Goal: Task Accomplishment & Management: Manage account settings

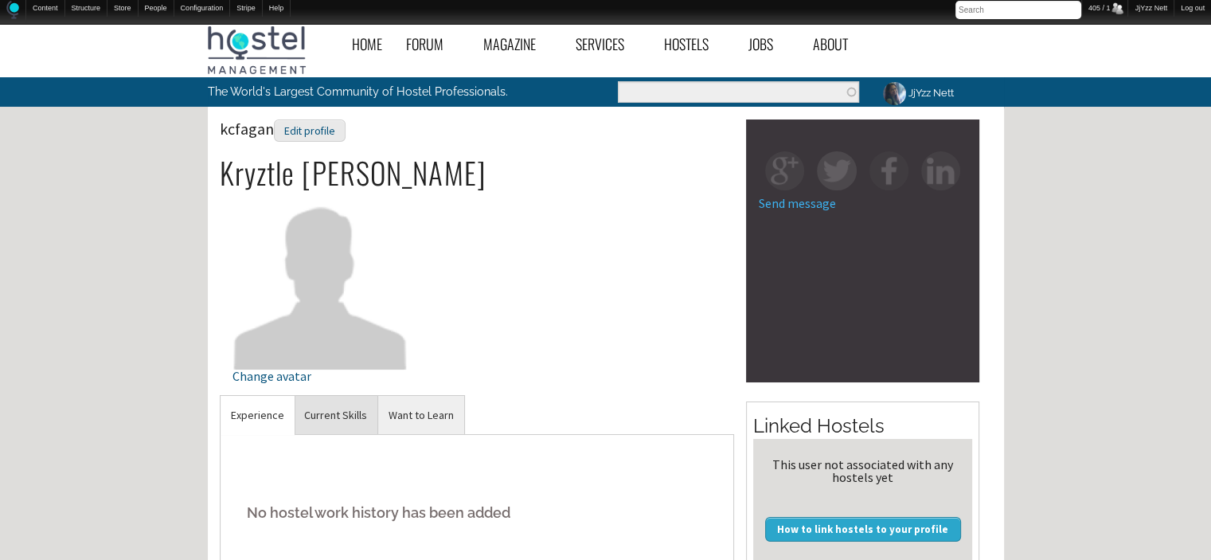
click at [360, 428] on link "Current Skills" at bounding box center [336, 415] width 84 height 39
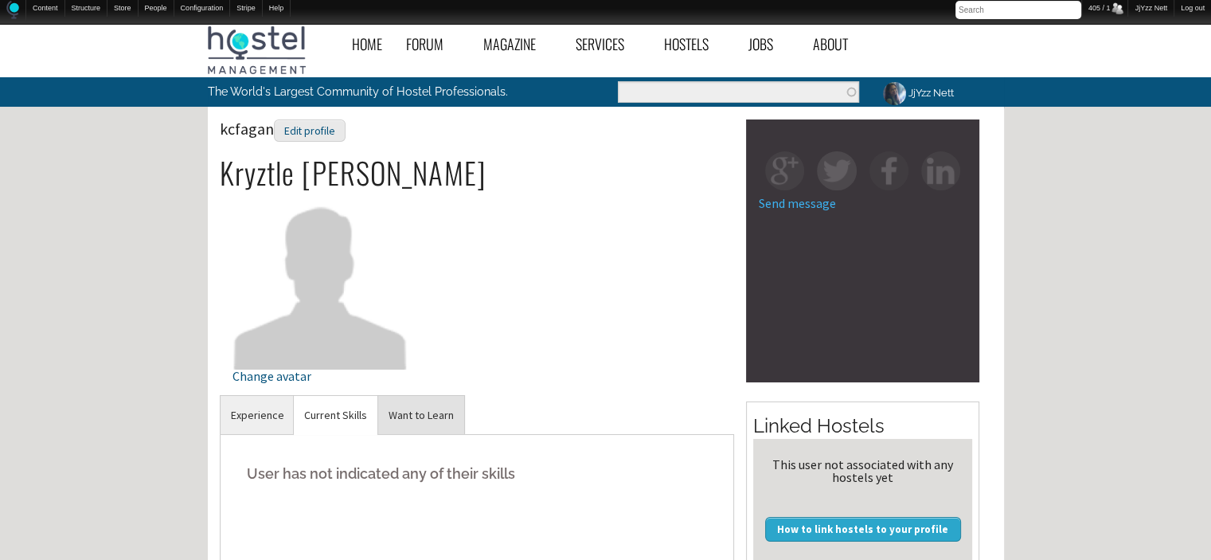
click at [408, 422] on link "Want to Learn" at bounding box center [421, 415] width 86 height 39
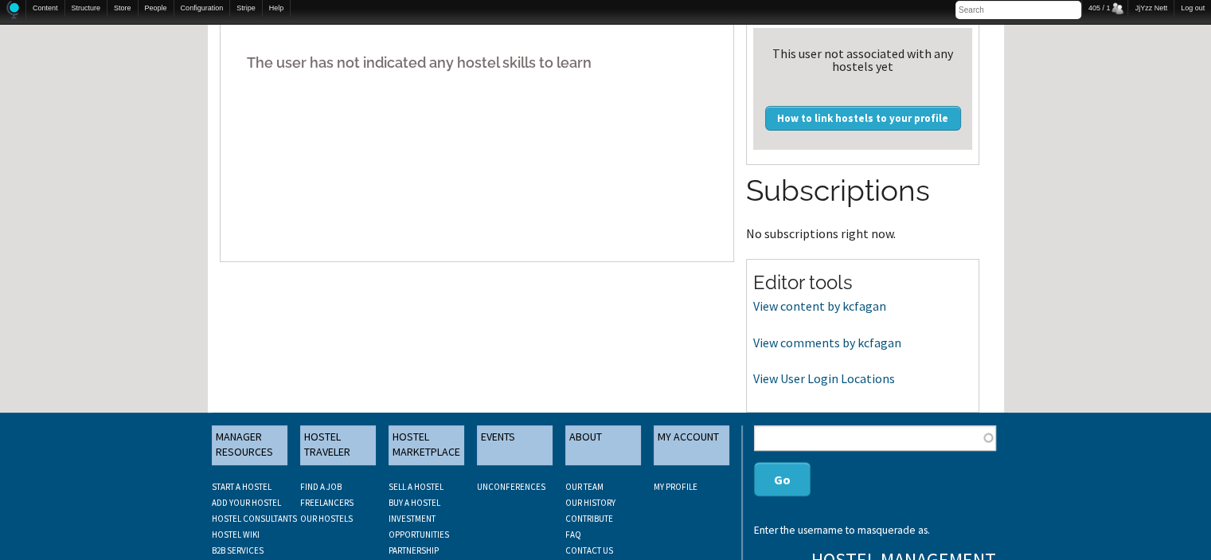
scroll to position [414, 0]
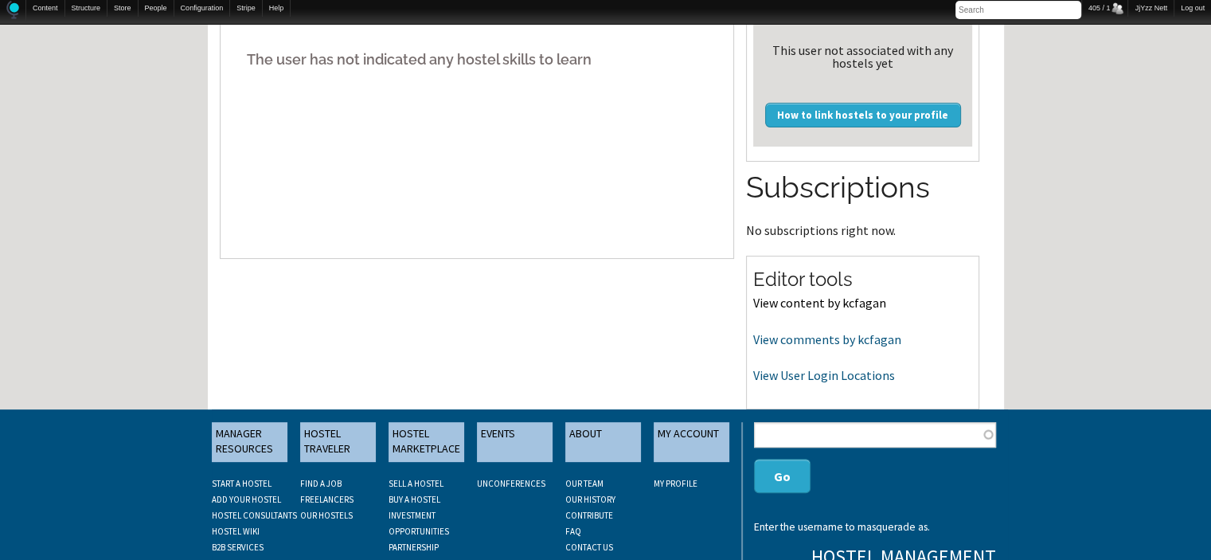
click at [817, 299] on link "View content by kcfagan" at bounding box center [819, 303] width 133 height 16
click at [767, 343] on link "View comments by kcfagan" at bounding box center [827, 339] width 148 height 16
click at [805, 376] on link "View User Login Locations" at bounding box center [824, 375] width 142 height 16
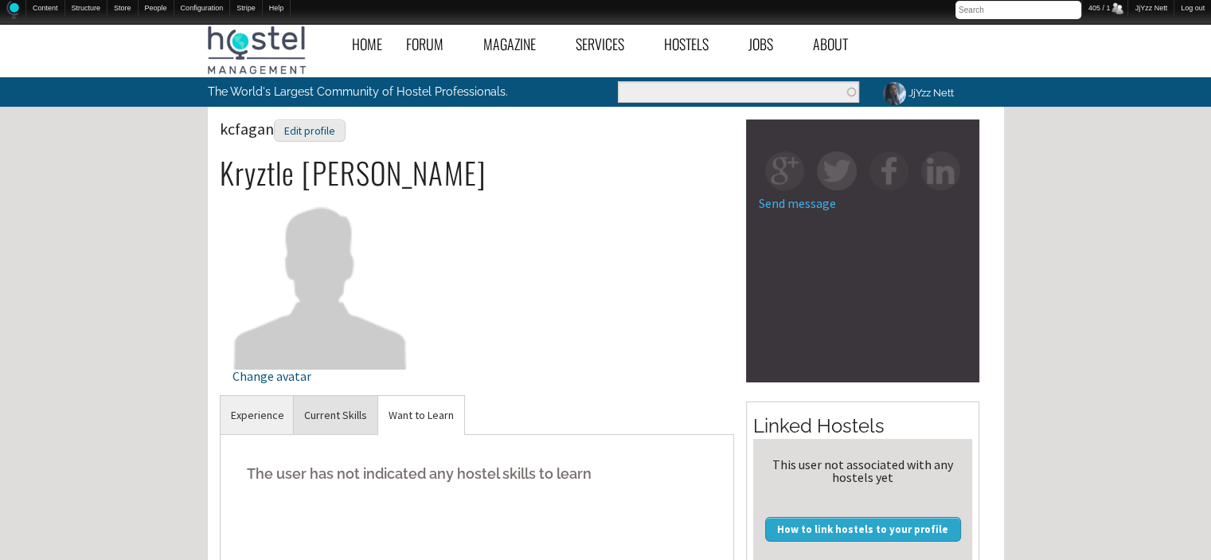
click at [341, 423] on link "Current Skills" at bounding box center [336, 415] width 84 height 39
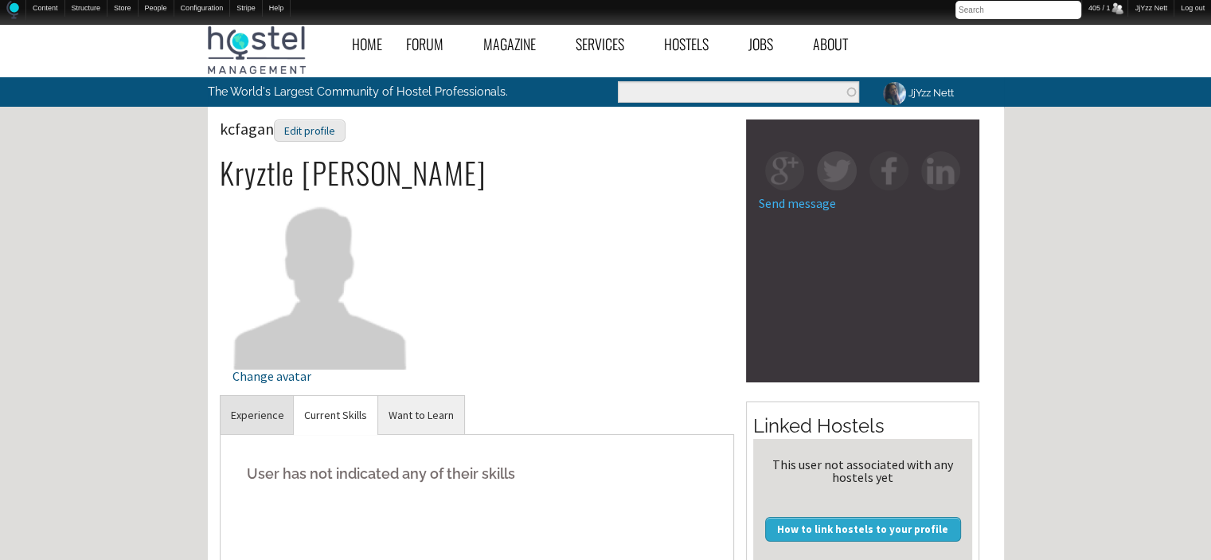
click at [265, 422] on link "Experience" at bounding box center [258, 415] width 74 height 39
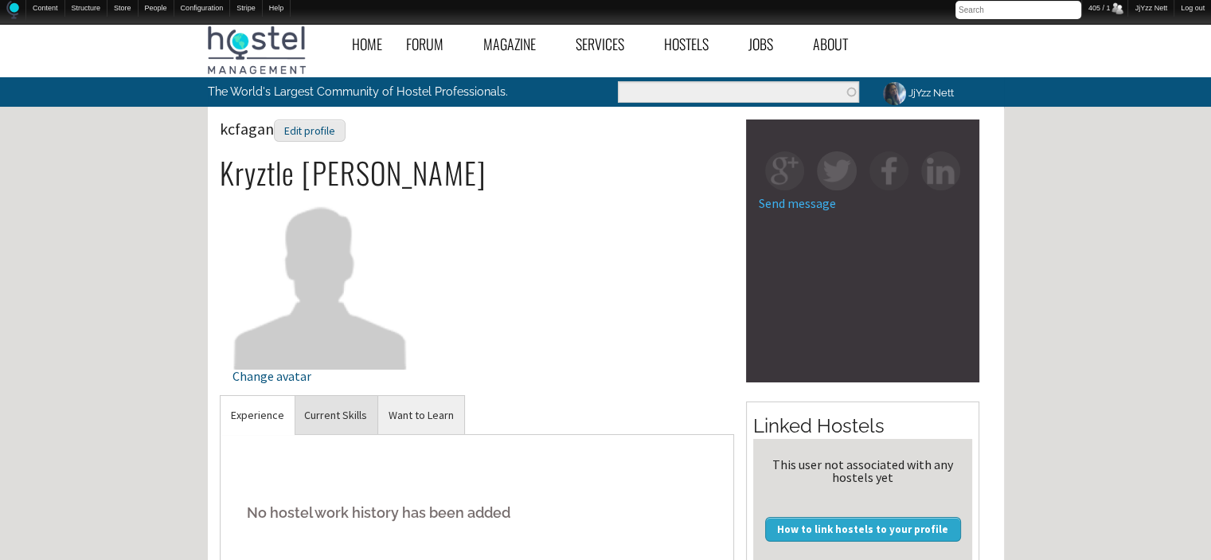
click at [344, 416] on link "Current Skills" at bounding box center [336, 415] width 84 height 39
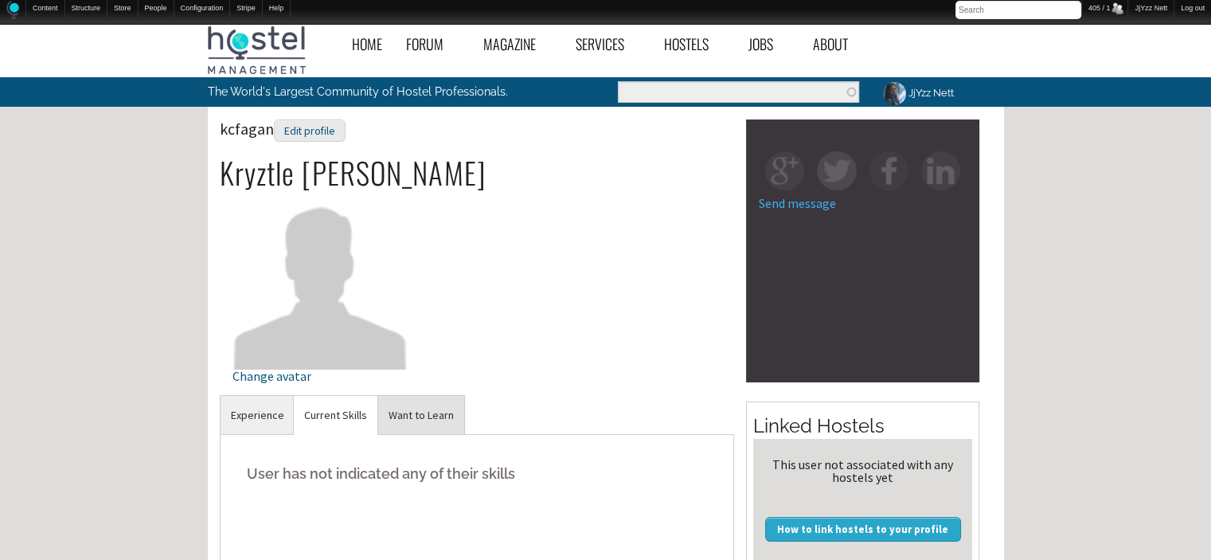
click at [418, 416] on link "Want to Learn" at bounding box center [421, 415] width 86 height 39
click at [318, 132] on div "Edit profile" at bounding box center [310, 130] width 72 height 23
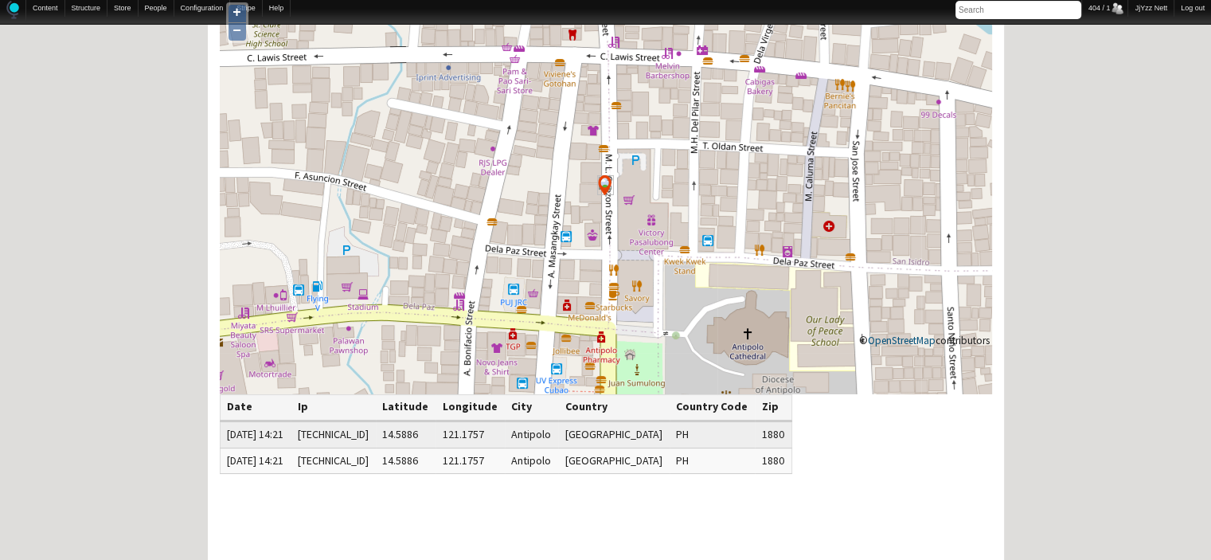
scroll to position [127, 0]
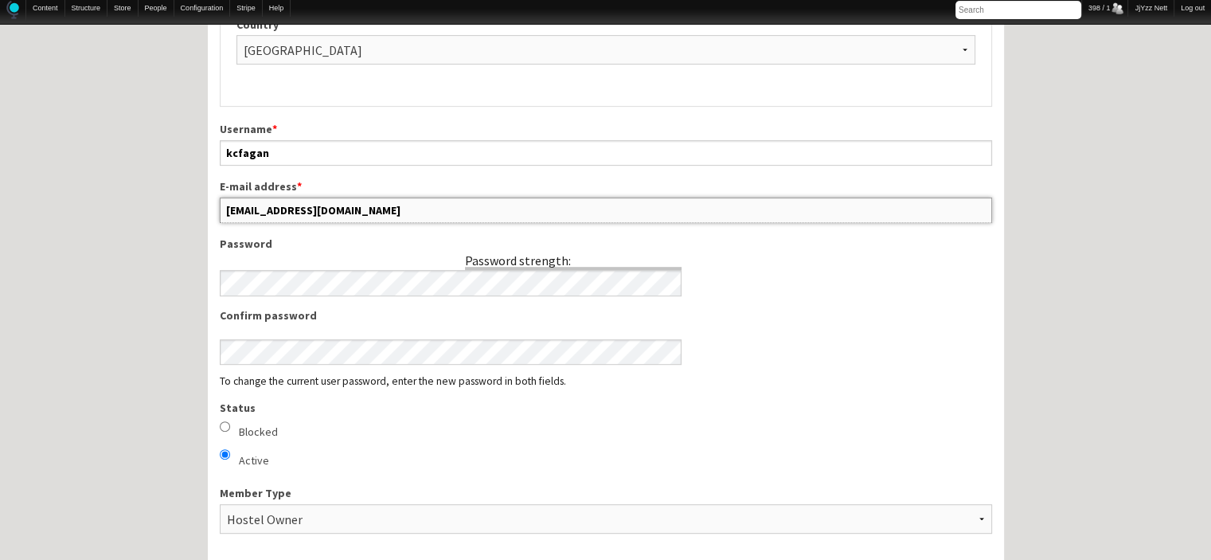
scroll to position [772, 0]
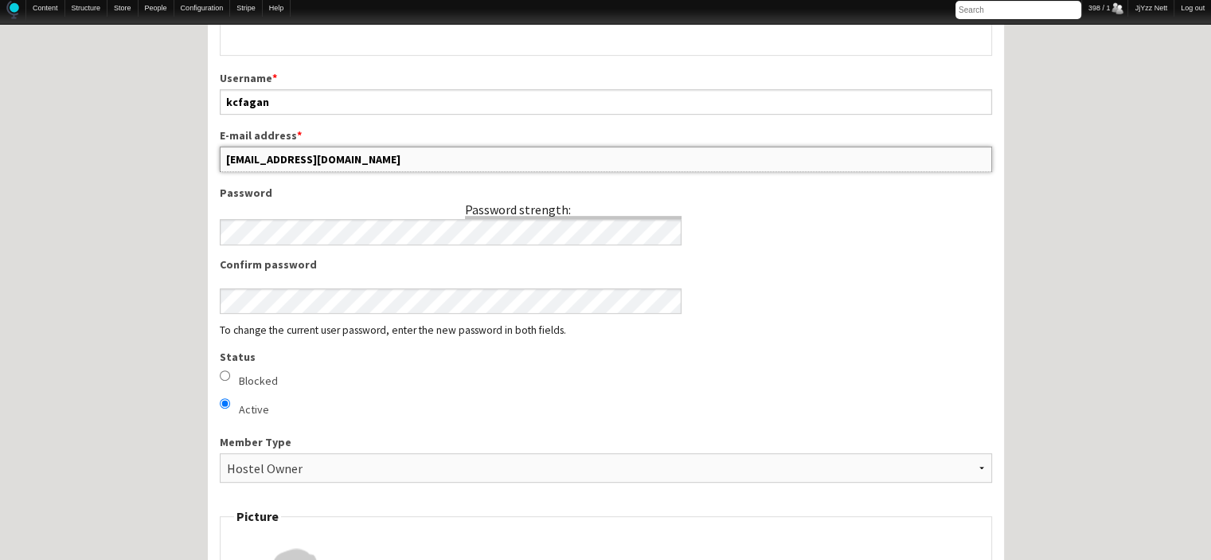
drag, startPoint x: 392, startPoint y: 543, endPoint x: 195, endPoint y: 458, distance: 214.3
click at [195, 458] on div "Home Forum « Back Forum Forums Index « Back Forums Index New Posts Recent Activ…" at bounding box center [605, 570] width 1211 height 2653
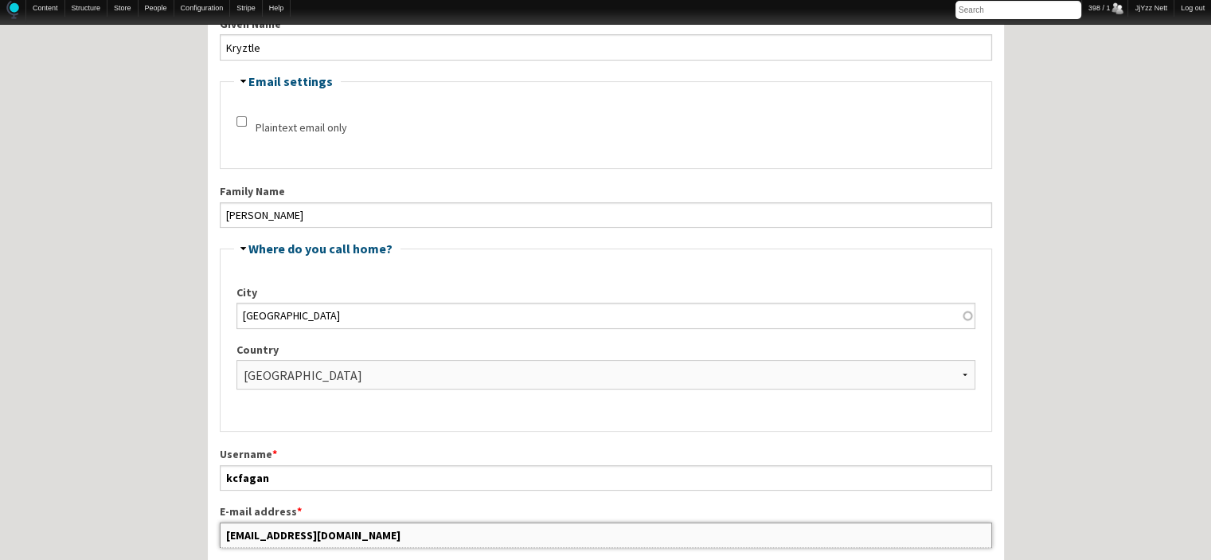
scroll to position [399, 0]
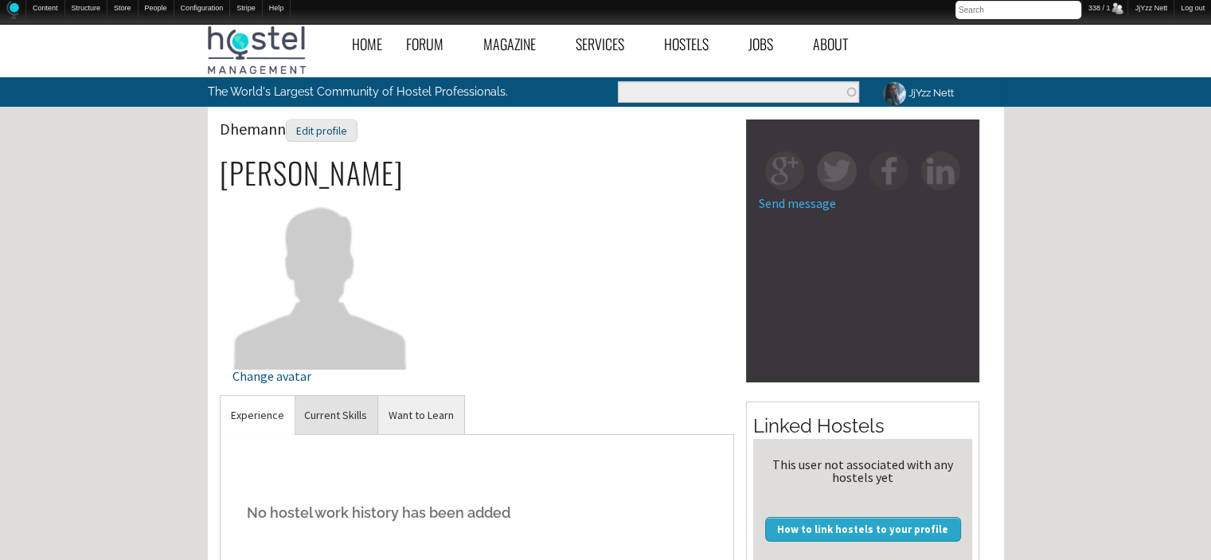
click at [341, 428] on link "Current Skills" at bounding box center [336, 415] width 84 height 39
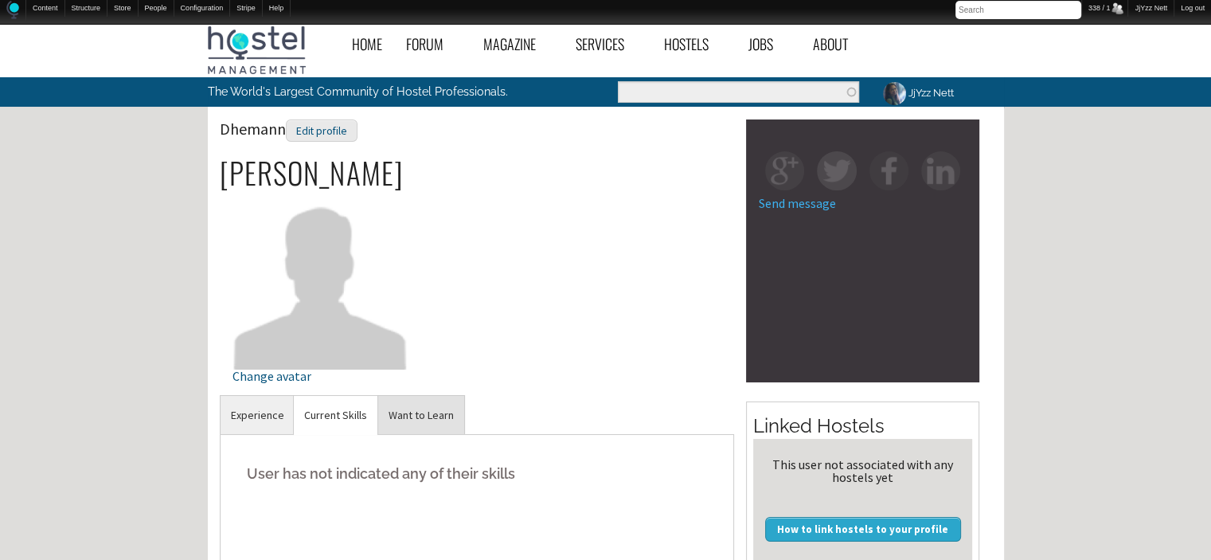
click at [403, 420] on link "Want to Learn" at bounding box center [421, 415] width 86 height 39
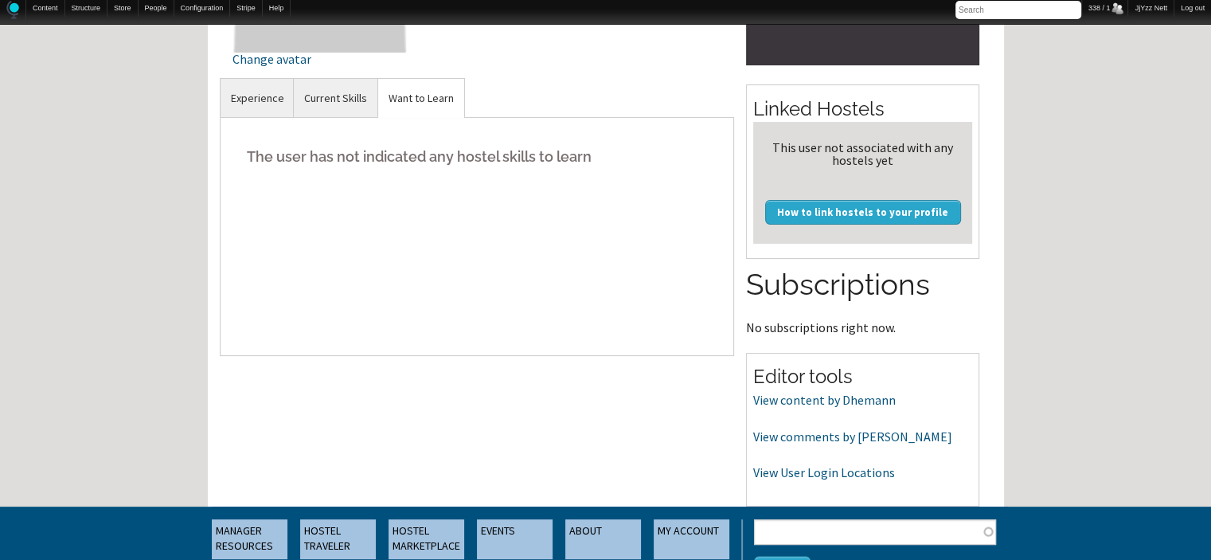
scroll to position [318, 0]
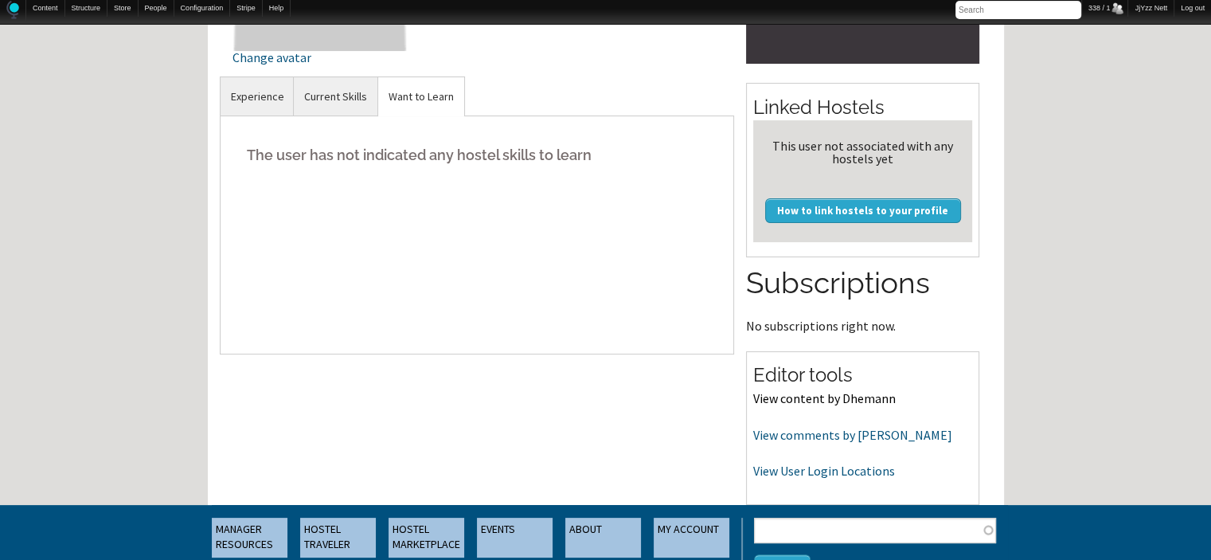
click at [854, 399] on link "View content by Dhemann" at bounding box center [824, 398] width 143 height 16
click at [805, 429] on link "View comments by Dhemann" at bounding box center [852, 435] width 199 height 16
click at [828, 471] on link "View User Login Locations" at bounding box center [824, 471] width 142 height 16
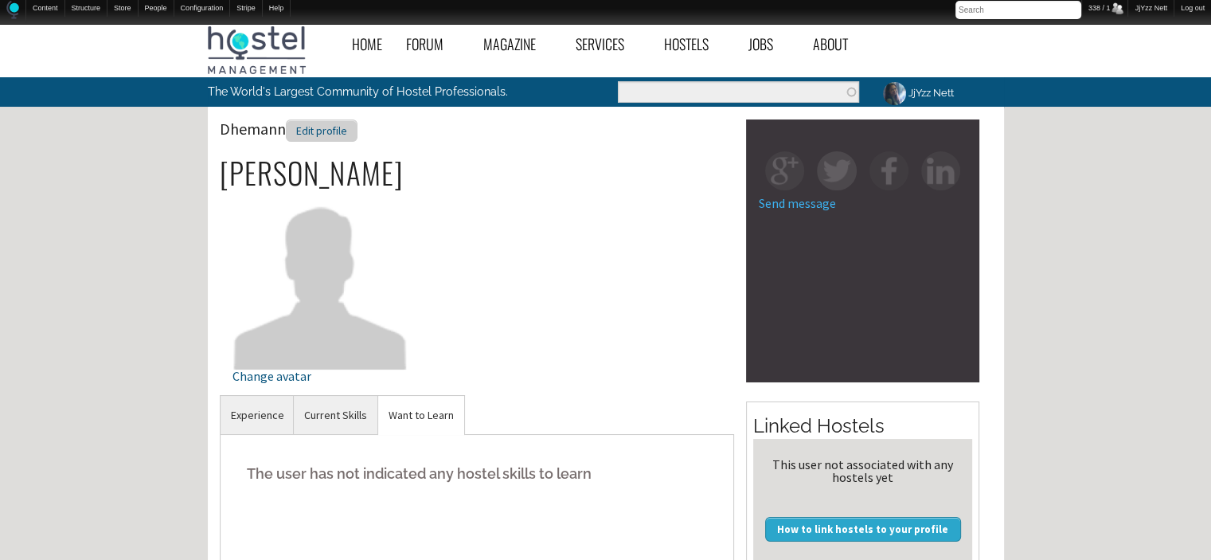
click at [317, 127] on div "Edit profile" at bounding box center [322, 130] width 72 height 23
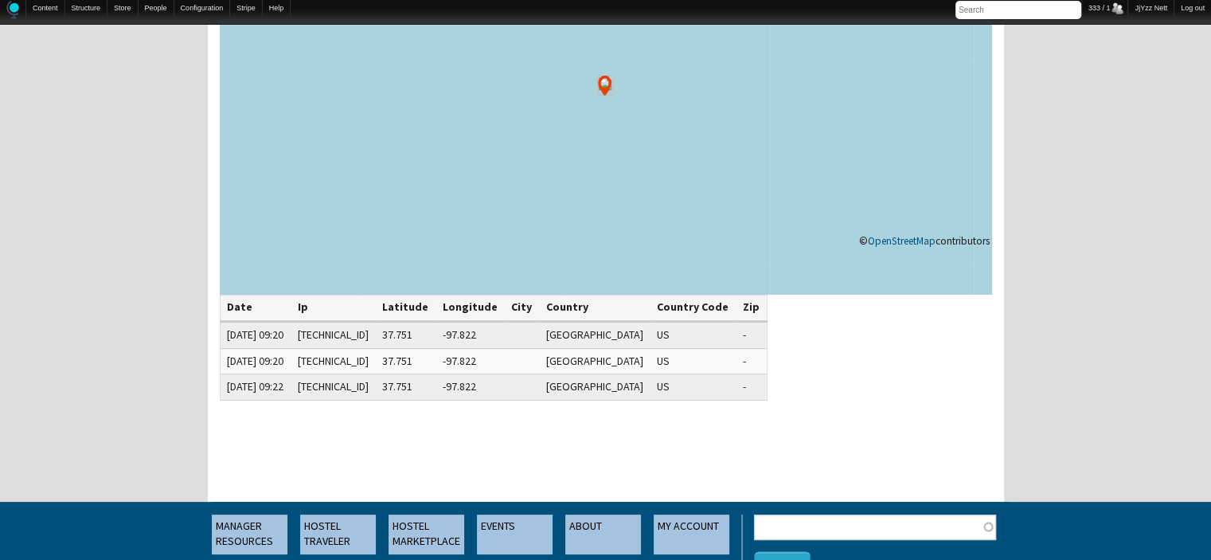
scroll to position [255, 0]
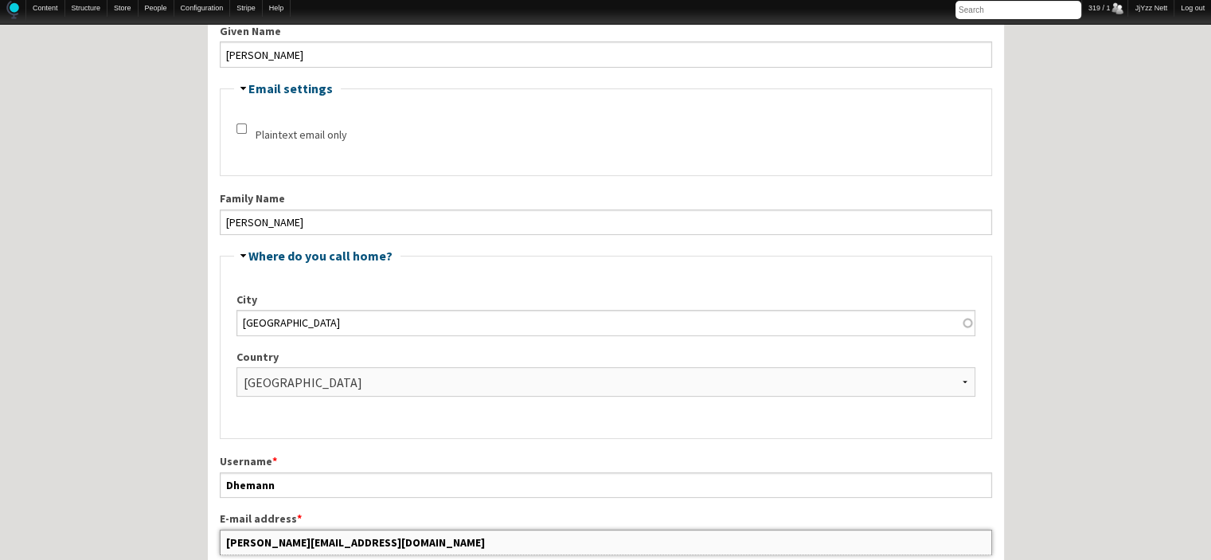
scroll to position [389, 0]
drag, startPoint x: 367, startPoint y: 543, endPoint x: 156, endPoint y: 531, distance: 211.3
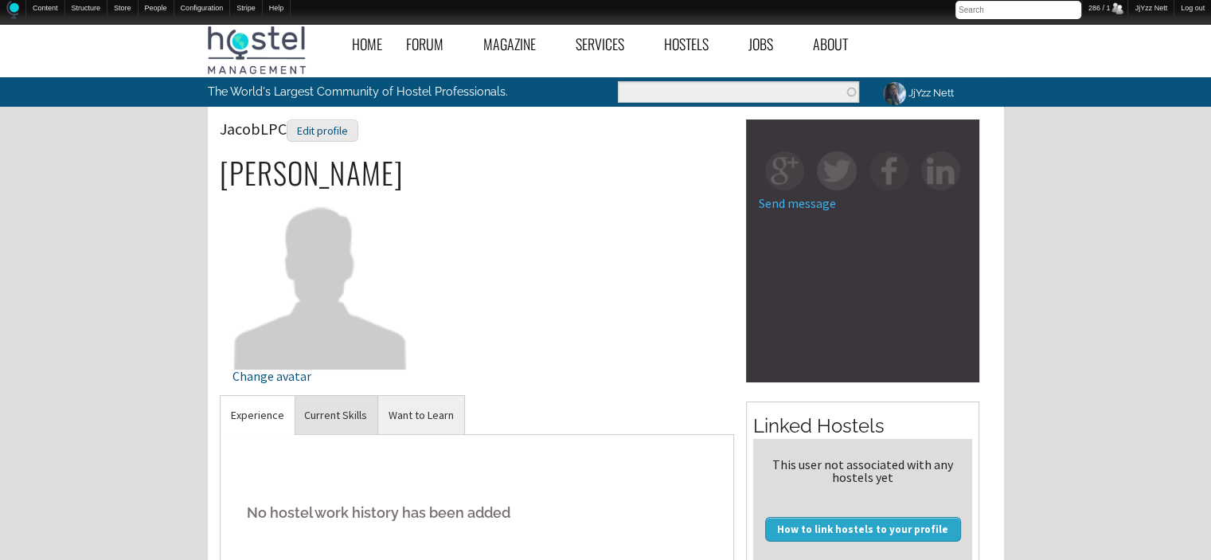
click at [322, 413] on link "Current Skills" at bounding box center [336, 415] width 84 height 39
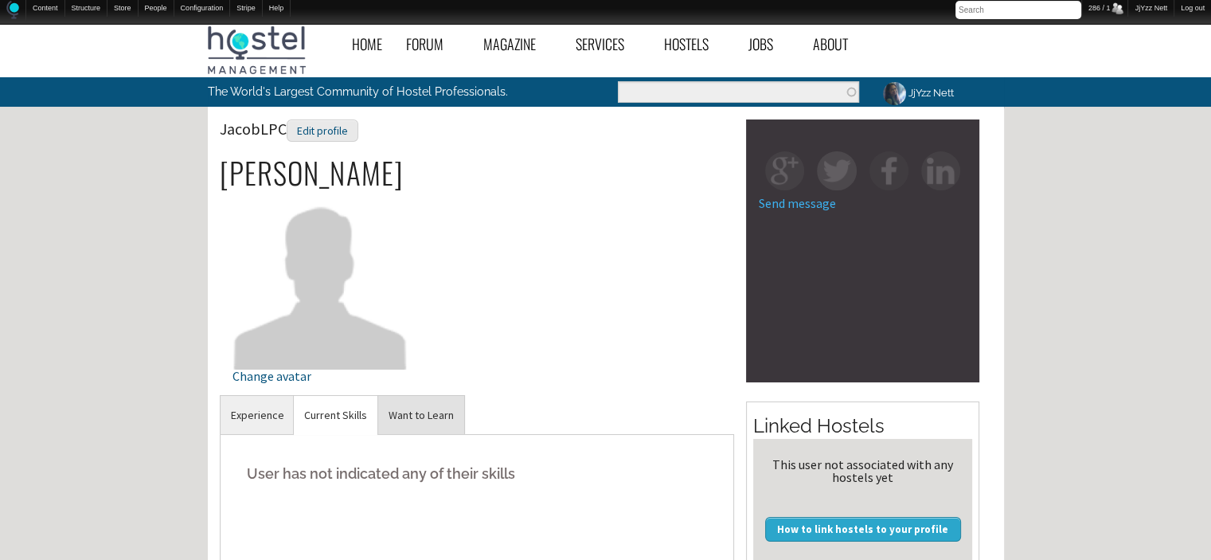
click at [424, 416] on link "Want to Learn" at bounding box center [421, 415] width 86 height 39
click at [1134, 432] on div "Home Forum « Back Forum Forums Index « Back Forums Index New Posts Recent Activ…" at bounding box center [605, 548] width 1211 height 1065
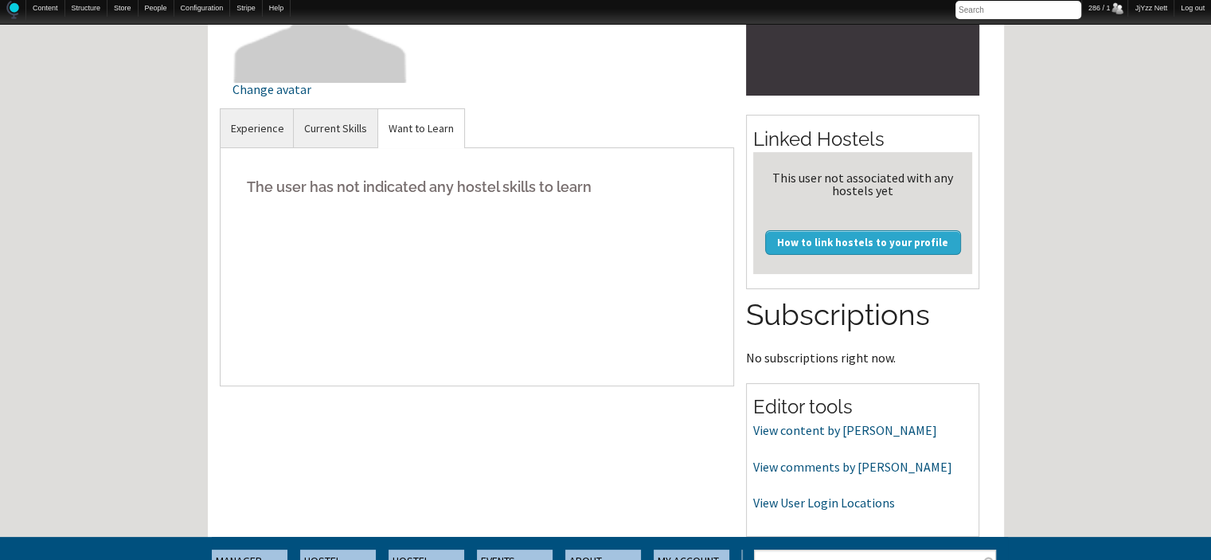
scroll to position [318, 0]
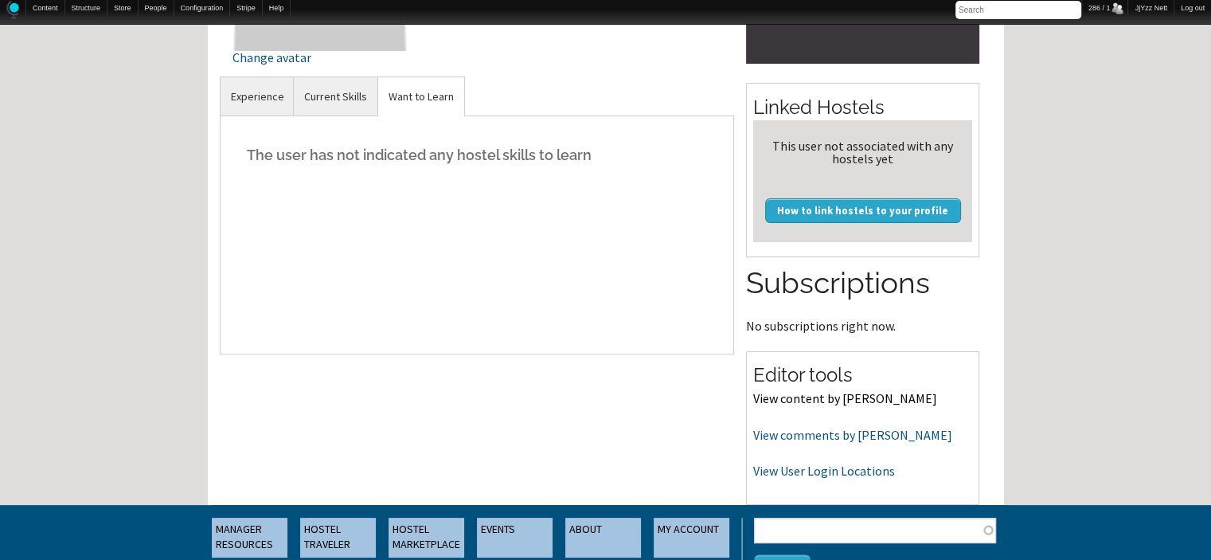
click at [819, 404] on link "View content by JacobLPC" at bounding box center [845, 398] width 184 height 16
click at [766, 436] on link "View comments by JacobLPC" at bounding box center [852, 435] width 199 height 16
click at [760, 471] on link "View User Login Locations" at bounding box center [824, 471] width 142 height 16
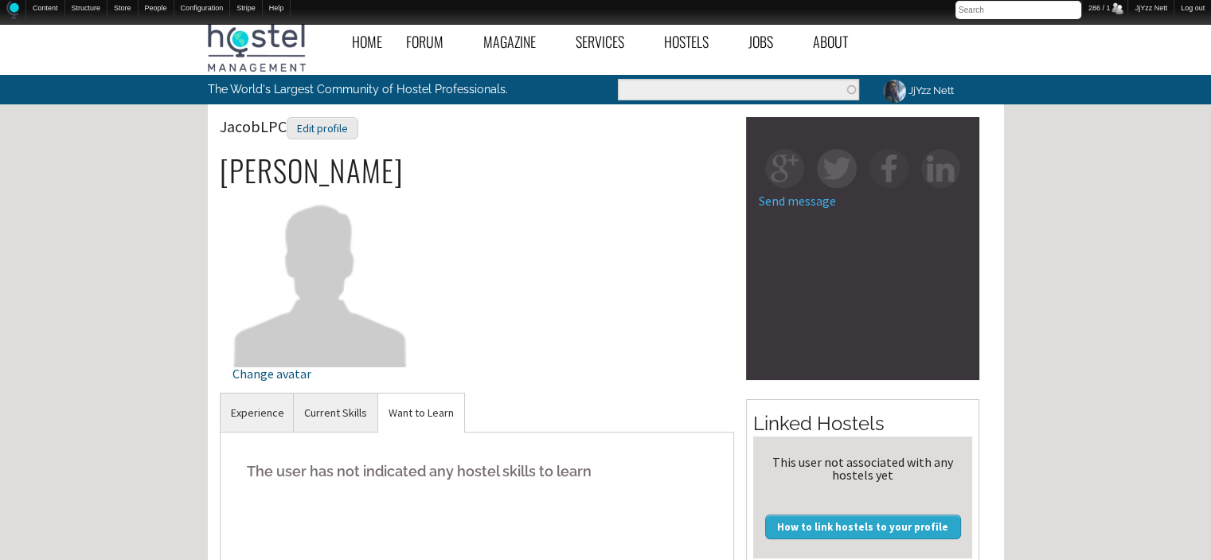
scroll to position [0, 0]
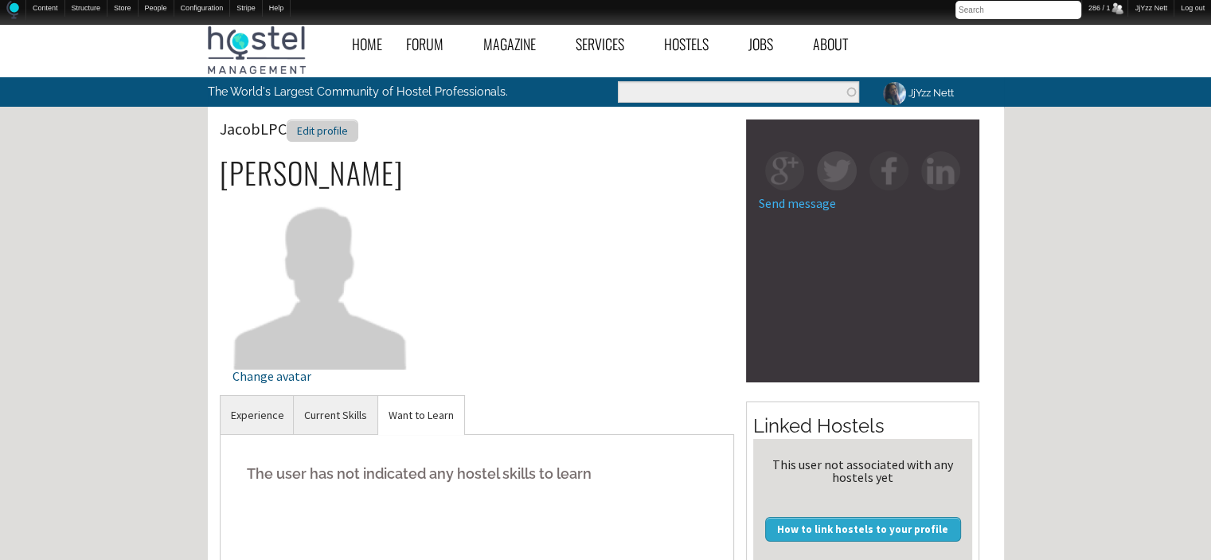
click at [339, 127] on div "Edit profile" at bounding box center [323, 130] width 72 height 23
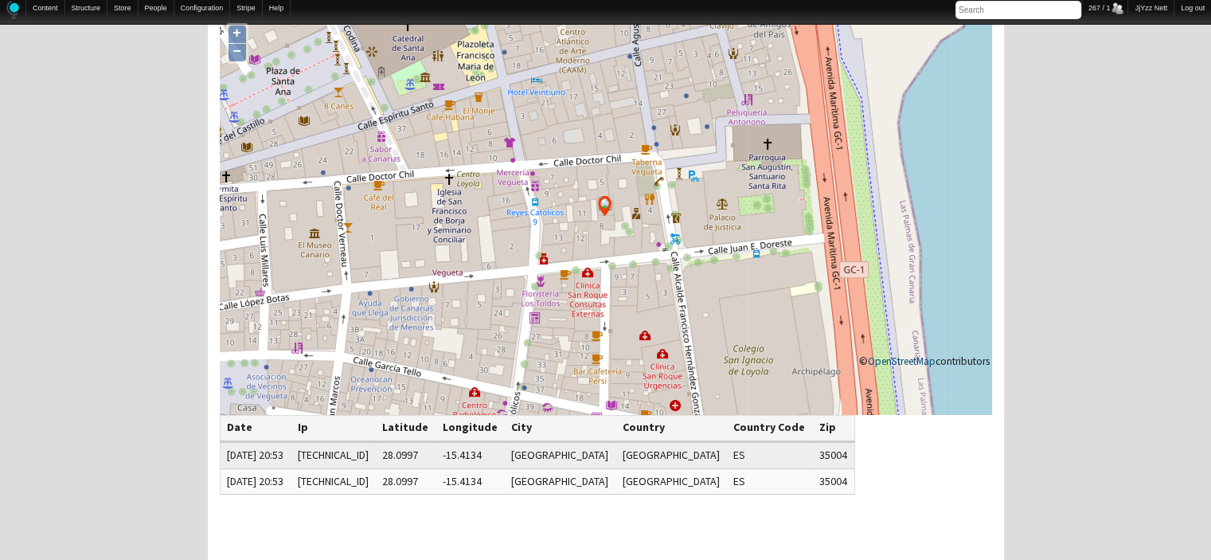
scroll to position [127, 0]
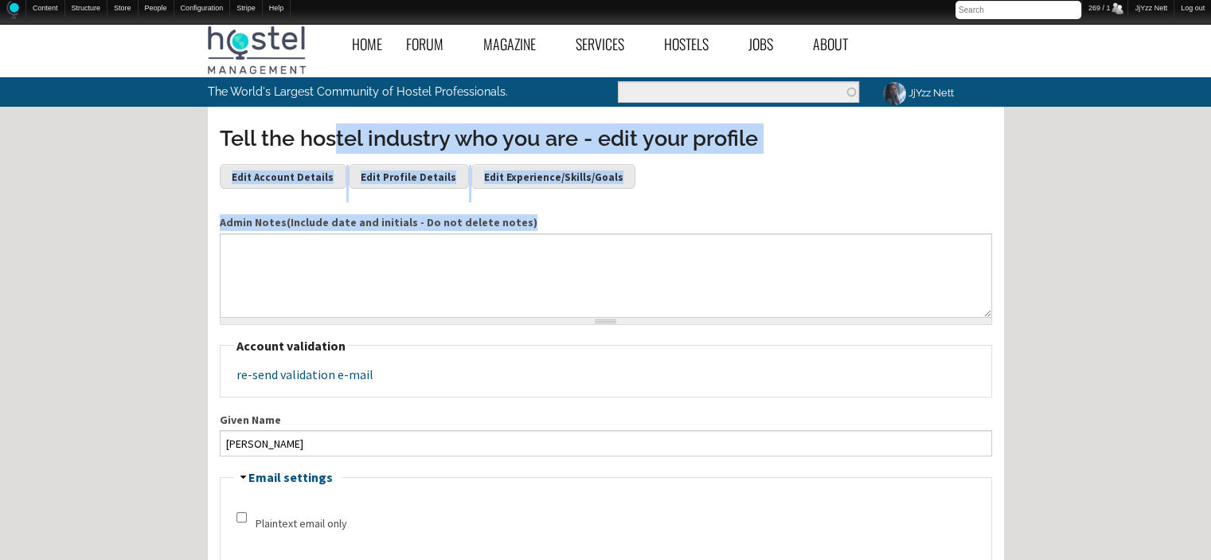
drag, startPoint x: 0, startPoint y: 0, endPoint x: 503, endPoint y: 298, distance: 584.7
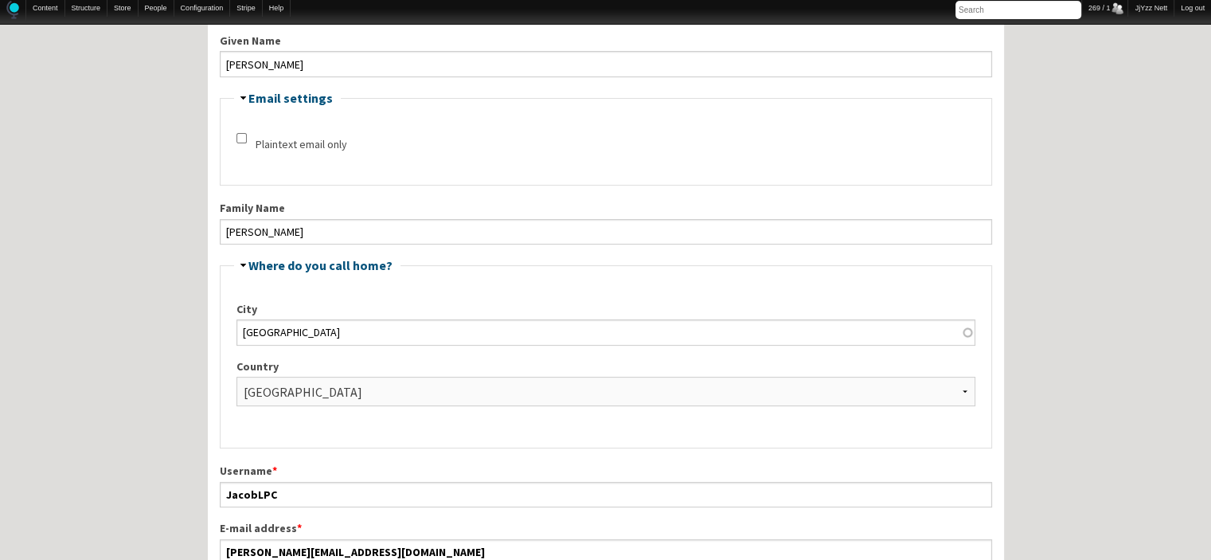
scroll to position [382, 0]
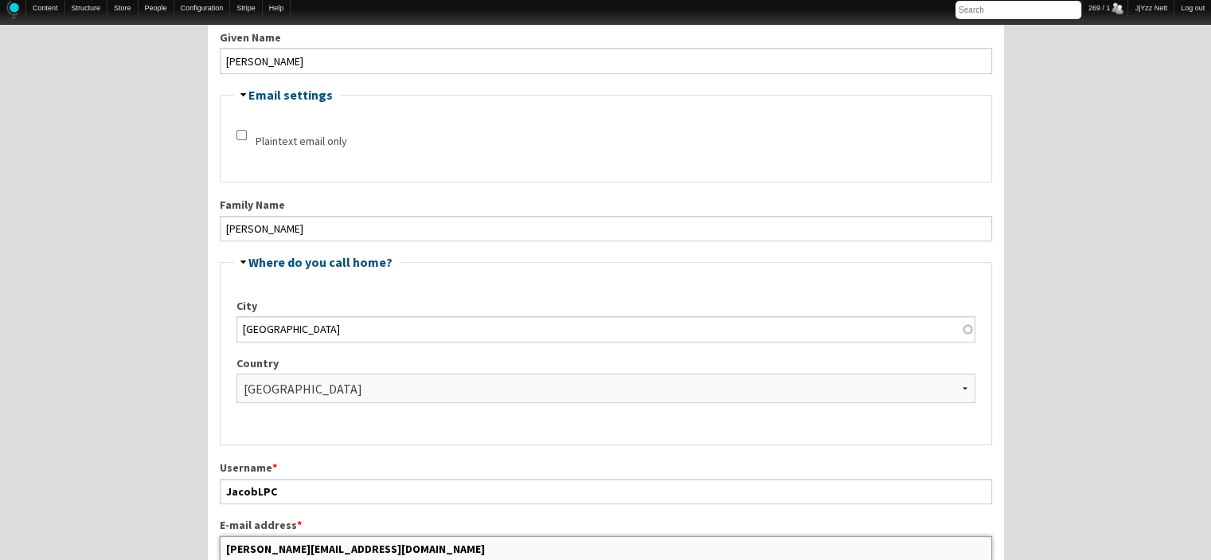
click at [417, 536] on input "jacob@londonpubcrawl.co.uk" at bounding box center [606, 548] width 772 height 25
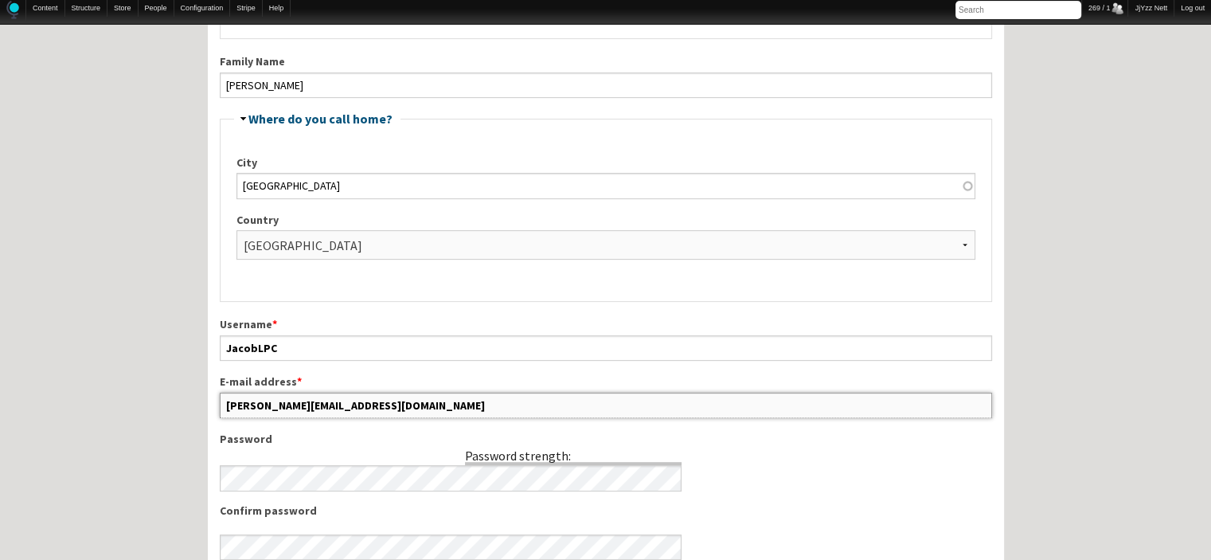
scroll to position [499, 0]
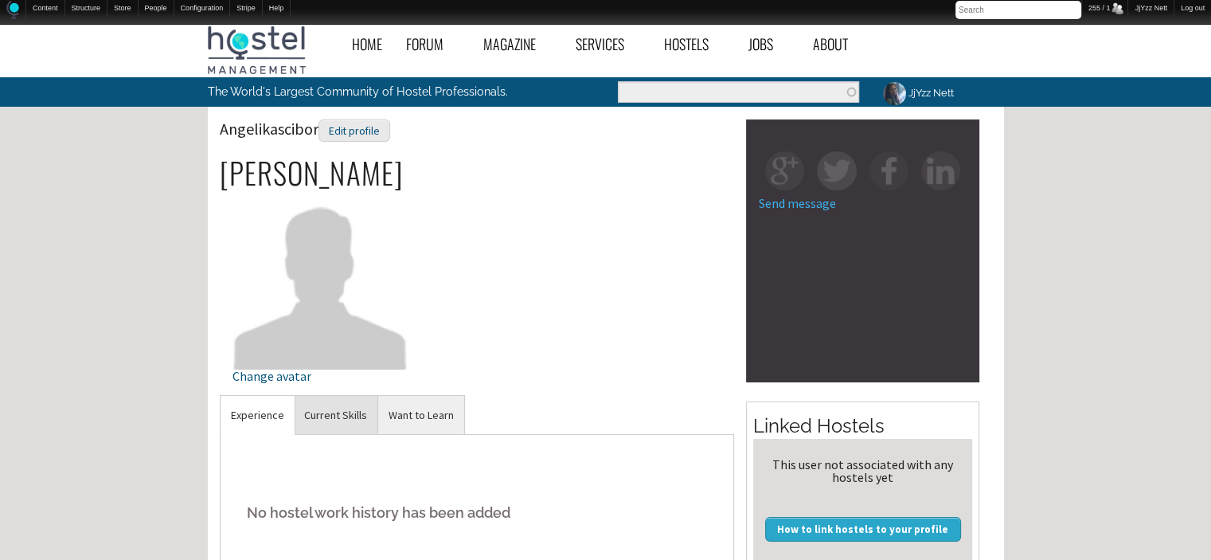
click at [337, 411] on link "Current Skills" at bounding box center [336, 415] width 84 height 39
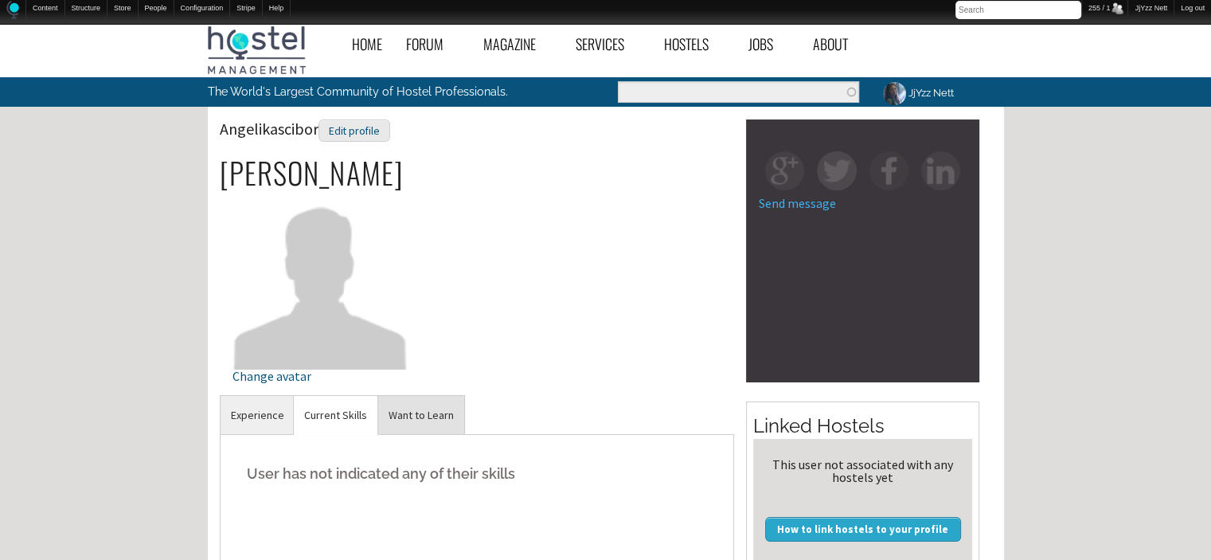
click at [411, 420] on link "Want to Learn" at bounding box center [421, 415] width 86 height 39
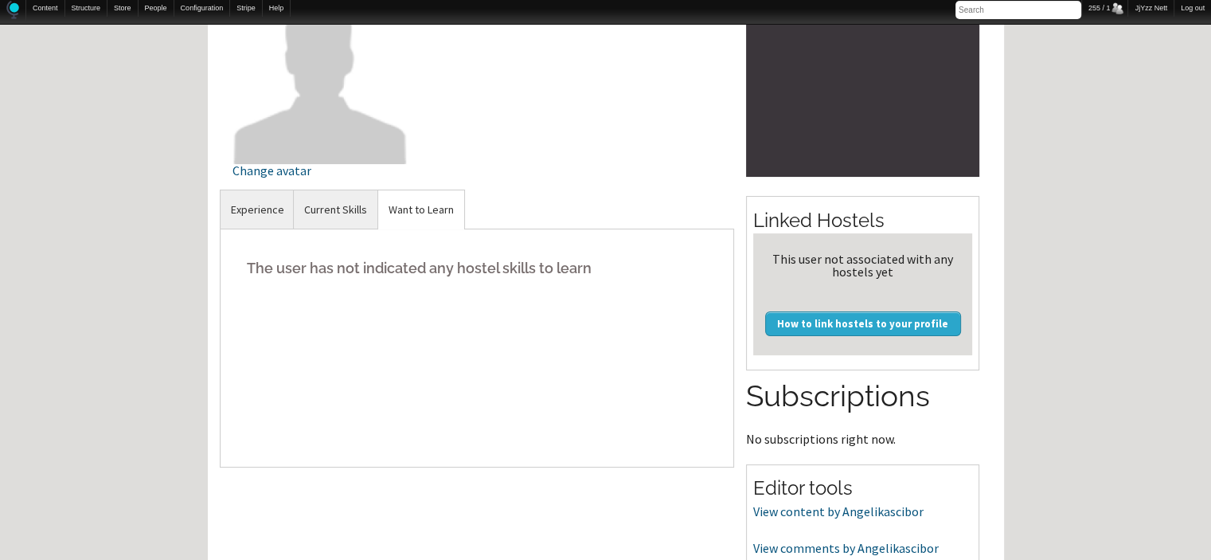
scroll to position [350, 0]
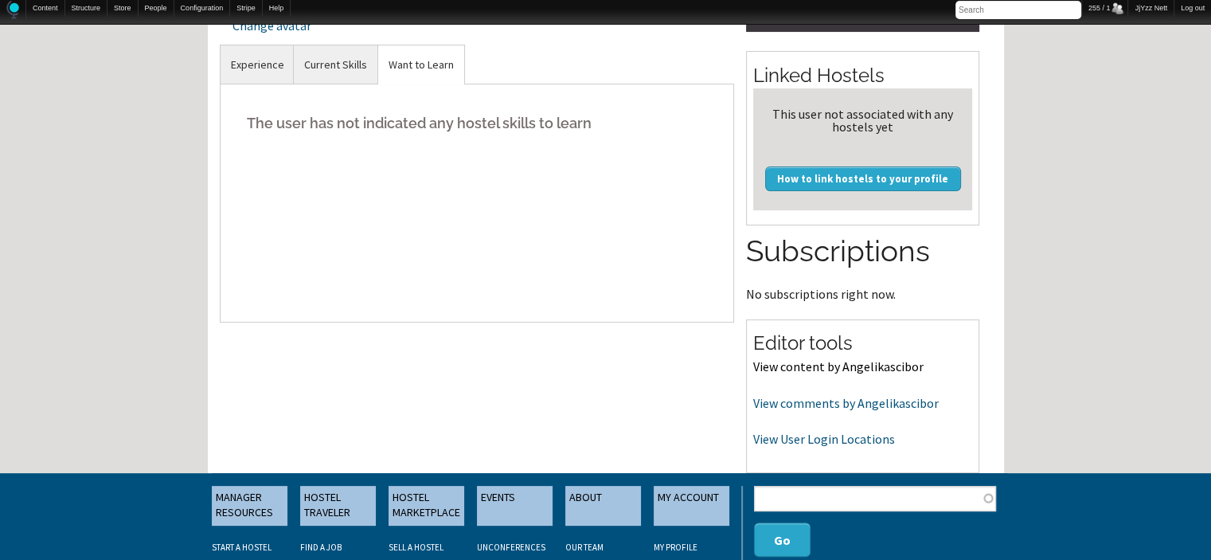
click at [851, 371] on link "View content by Angelikascibor" at bounding box center [838, 366] width 170 height 16
click at [766, 404] on link "View comments by Angelikascibor" at bounding box center [846, 403] width 186 height 16
click at [823, 440] on link "View User Login Locations" at bounding box center [824, 439] width 142 height 16
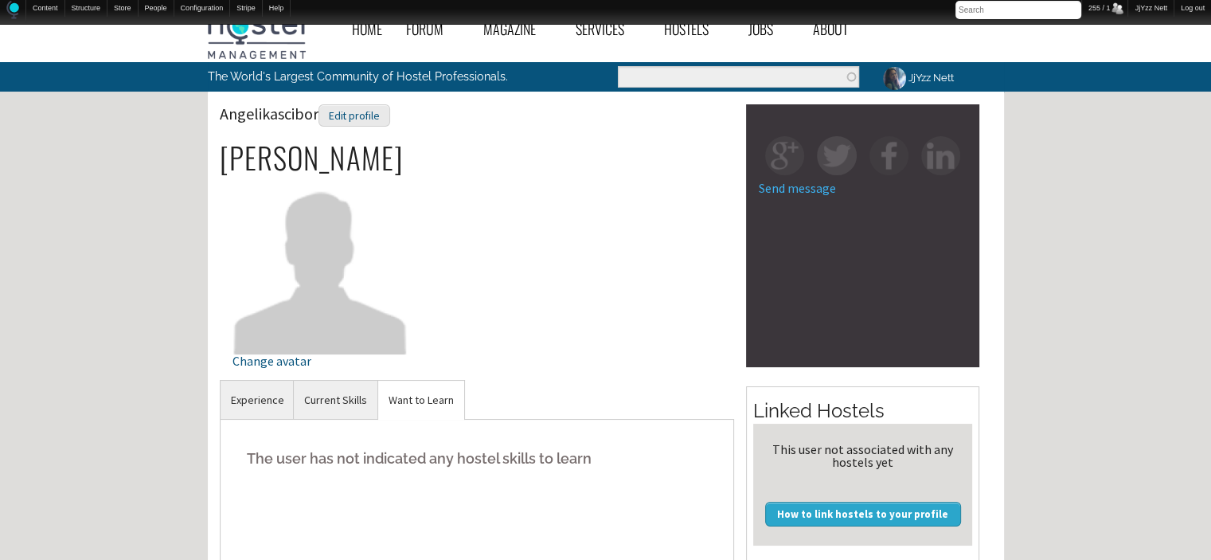
scroll to position [0, 0]
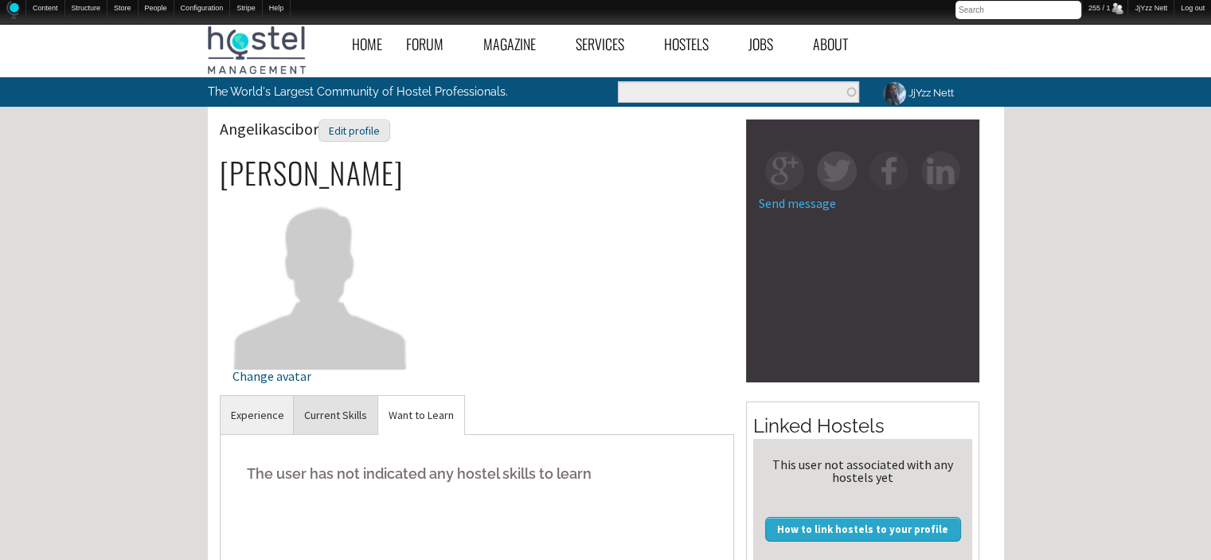
click at [309, 412] on link "Current Skills" at bounding box center [336, 415] width 84 height 39
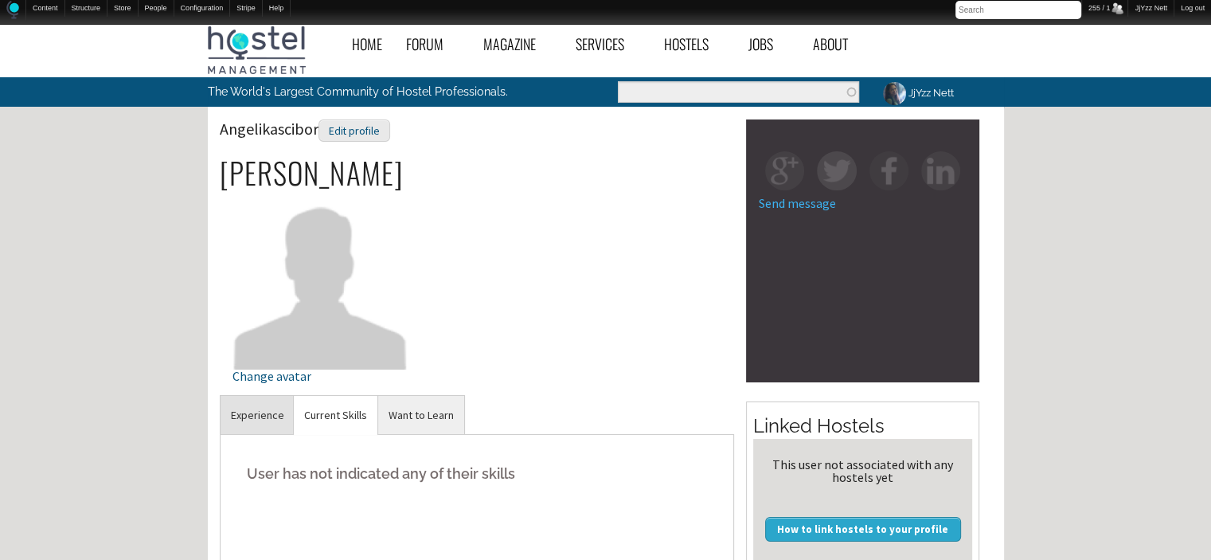
click at [239, 410] on link "Experience" at bounding box center [258, 415] width 74 height 39
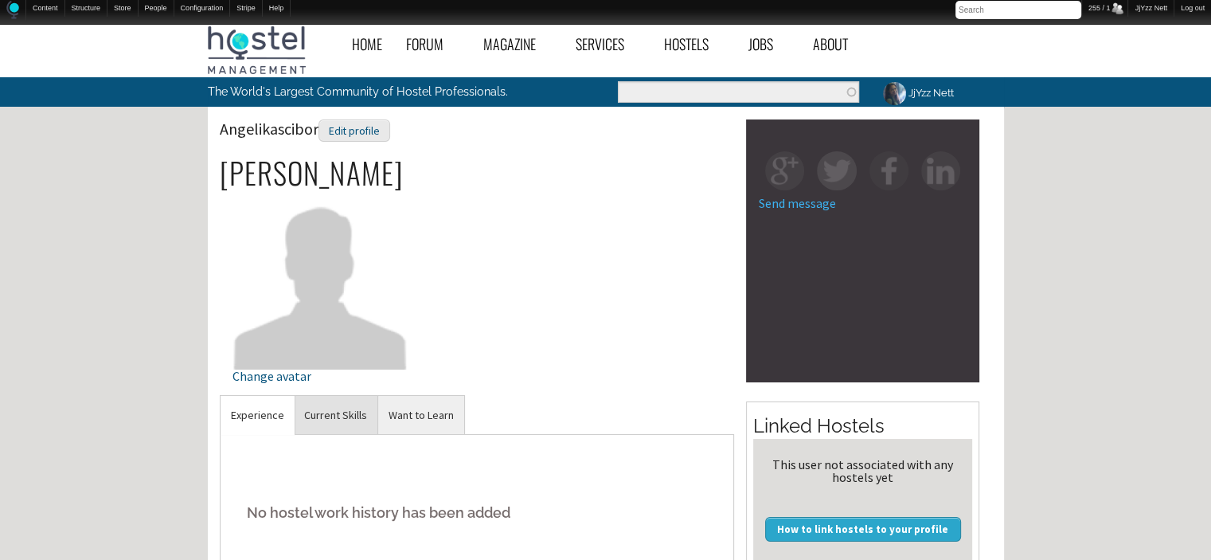
click at [348, 431] on link "Current Skills" at bounding box center [336, 415] width 84 height 39
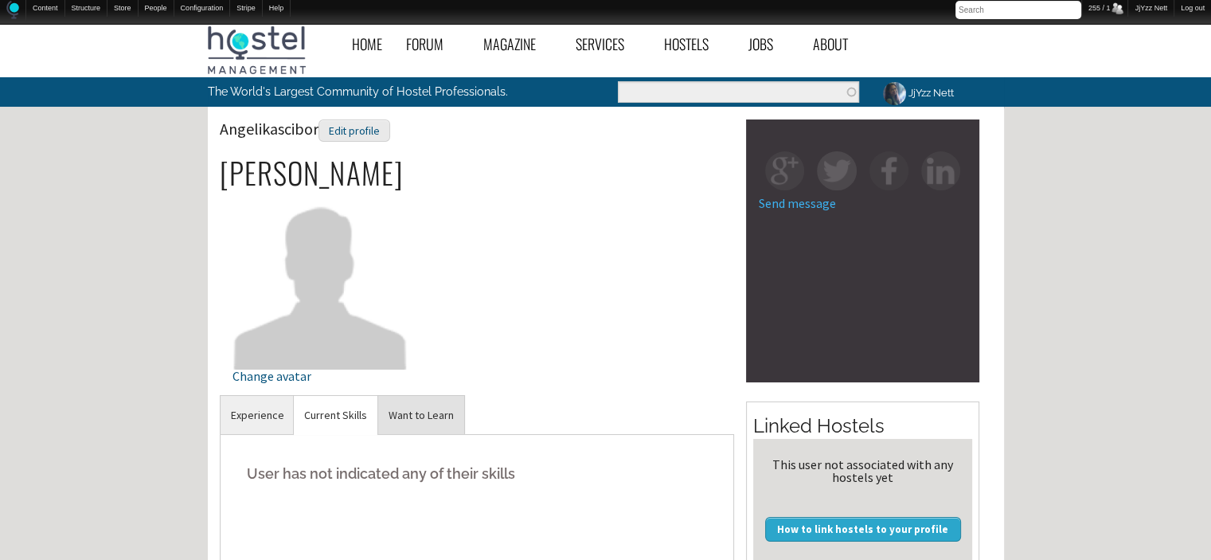
click at [432, 411] on link "Want to Learn" at bounding box center [421, 415] width 86 height 39
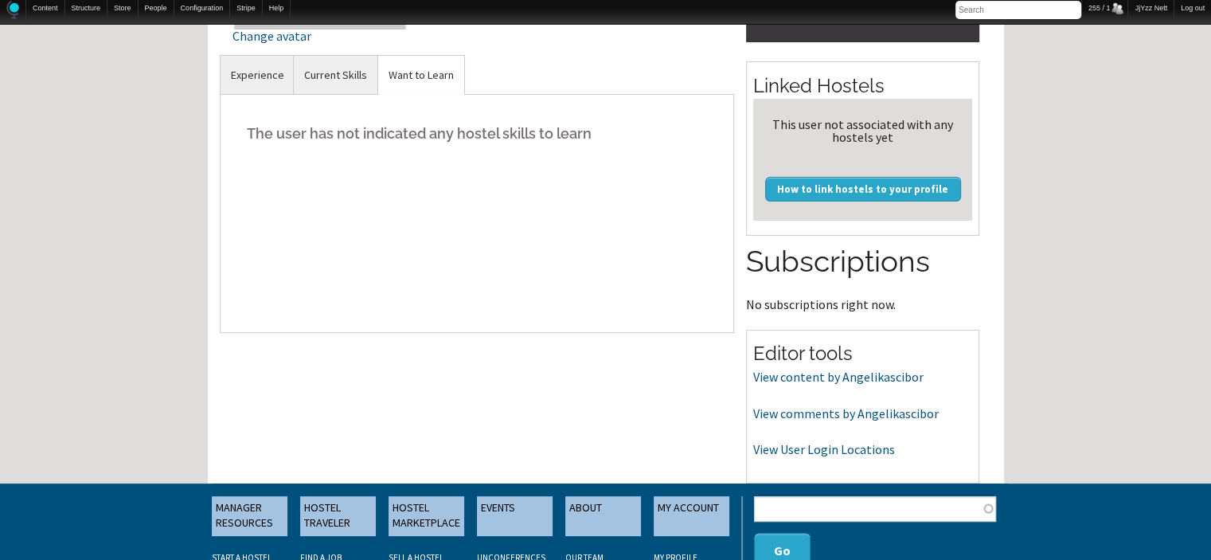
scroll to position [382, 0]
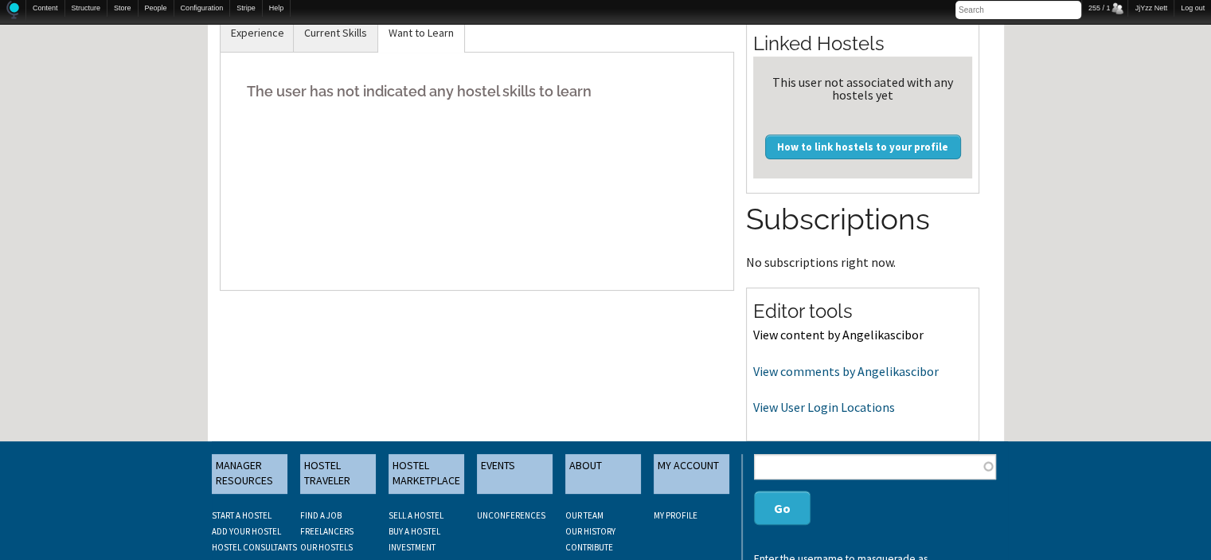
click at [781, 334] on link "View content by Angelikascibor" at bounding box center [838, 334] width 170 height 16
click at [775, 369] on link "View comments by Angelikascibor" at bounding box center [846, 371] width 186 height 16
click at [823, 408] on link "View User Login Locations" at bounding box center [824, 407] width 142 height 16
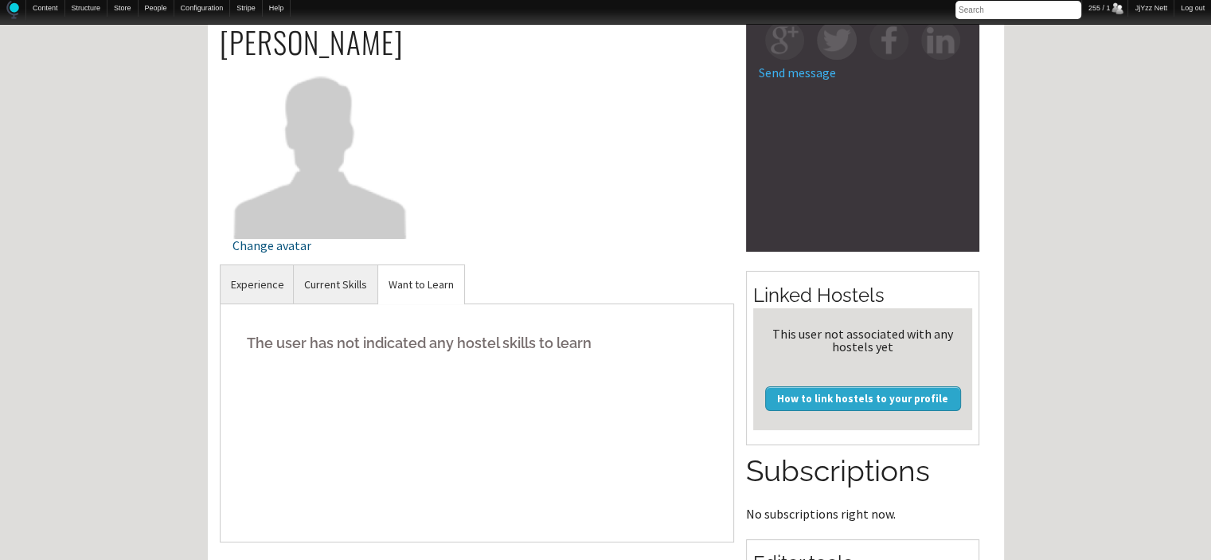
scroll to position [0, 0]
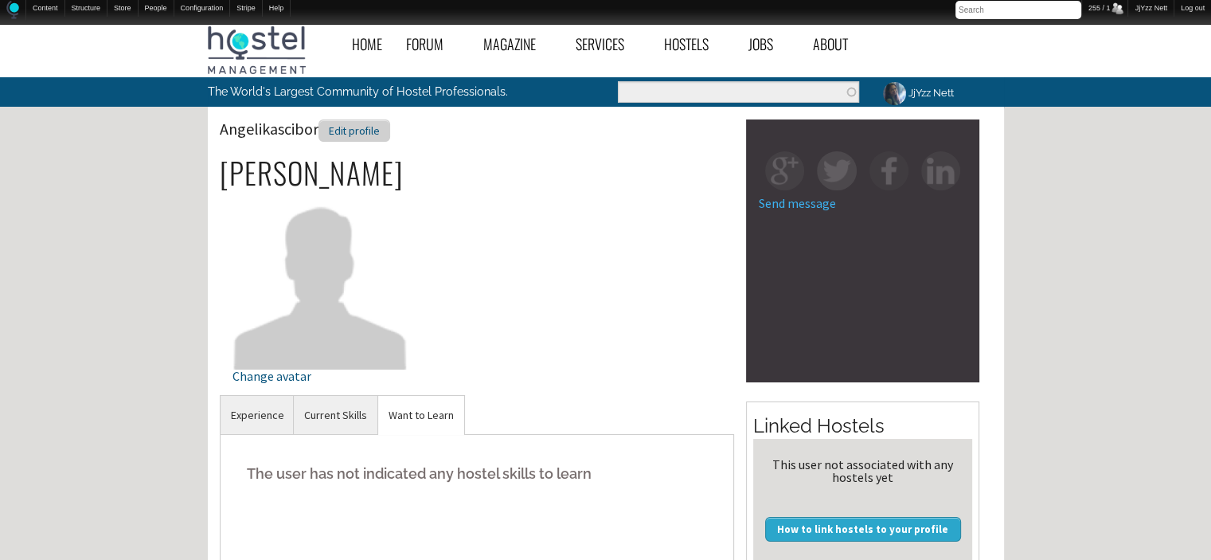
click at [364, 139] on div "Edit profile" at bounding box center [354, 130] width 72 height 23
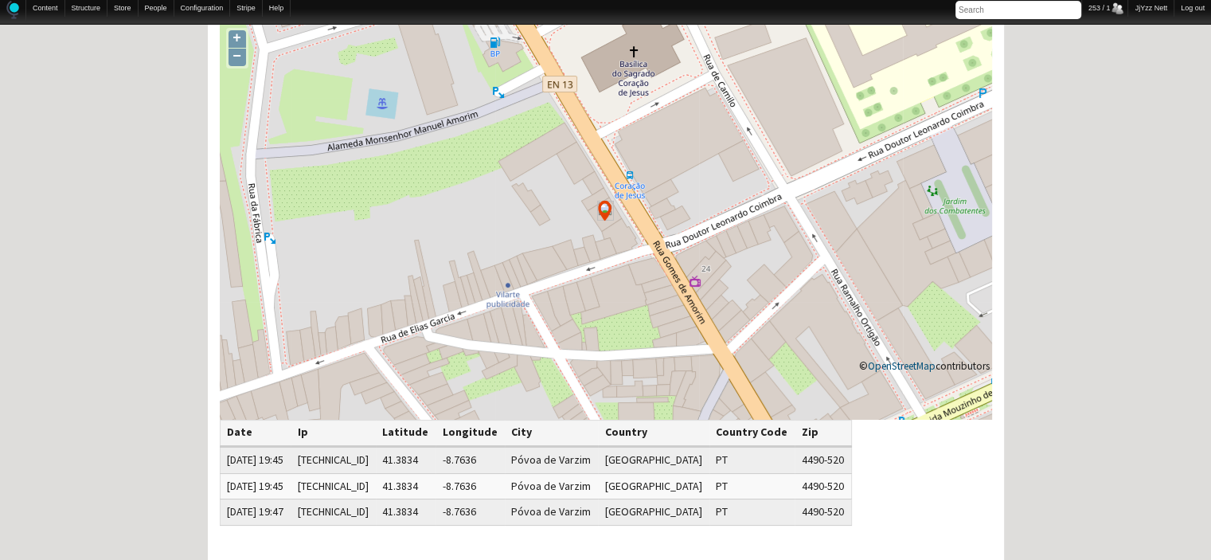
scroll to position [127, 0]
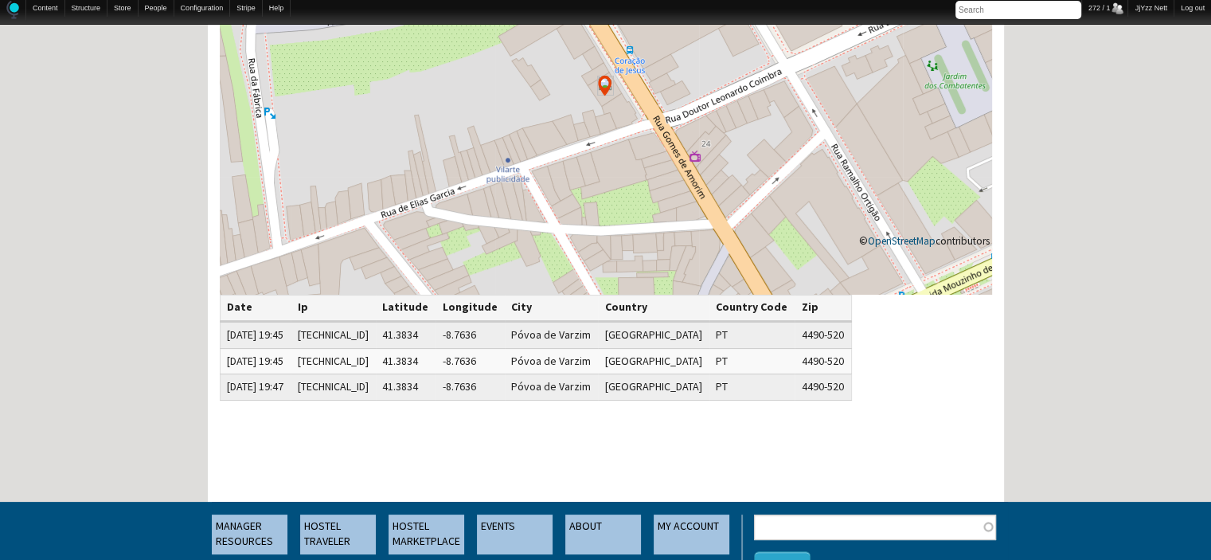
scroll to position [191, 0]
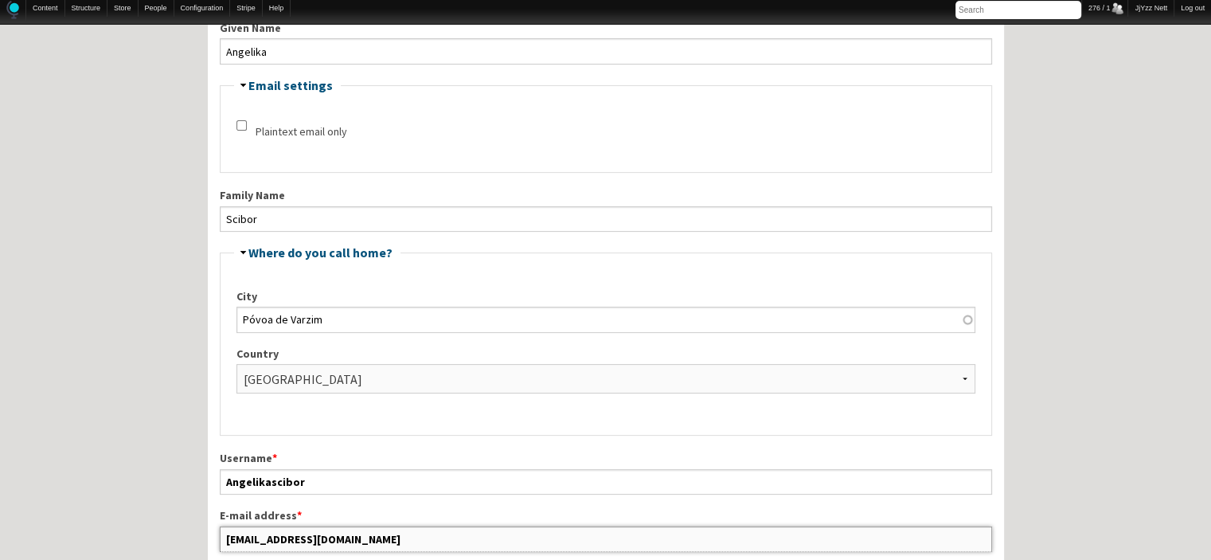
scroll to position [432, 0]
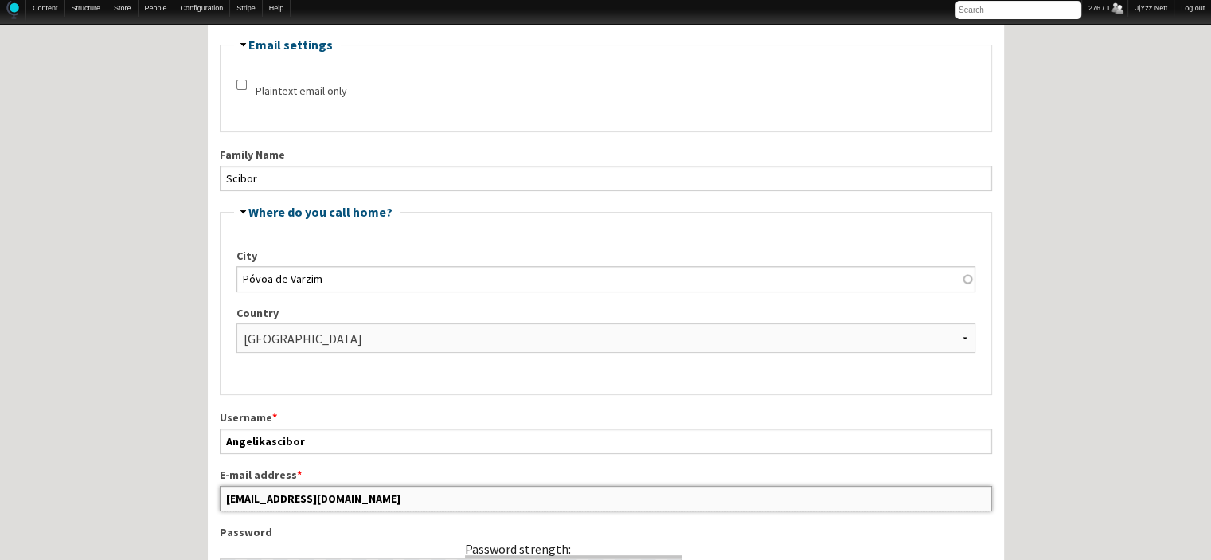
drag, startPoint x: 376, startPoint y: 545, endPoint x: 156, endPoint y: 515, distance: 221.7
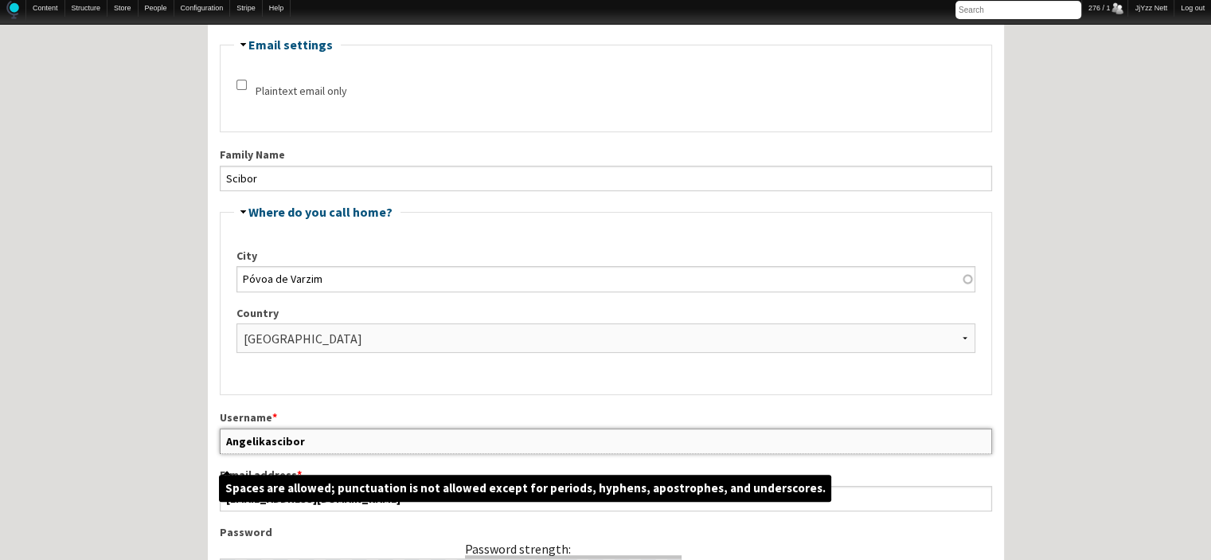
click at [341, 438] on input "Angelikascibor" at bounding box center [606, 440] width 772 height 25
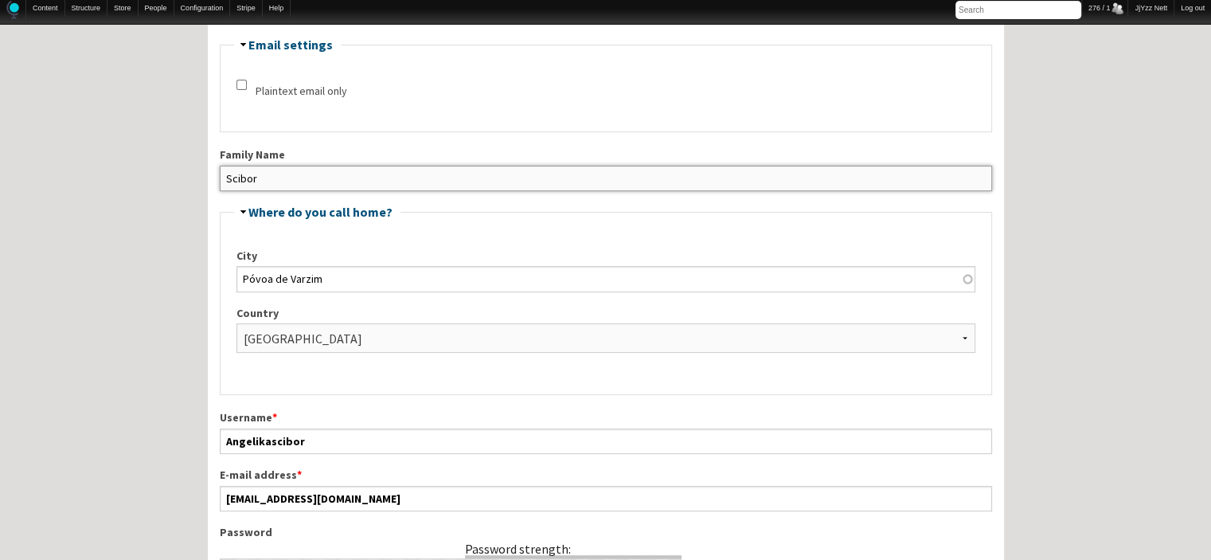
click at [554, 168] on input "Scibor" at bounding box center [606, 178] width 772 height 25
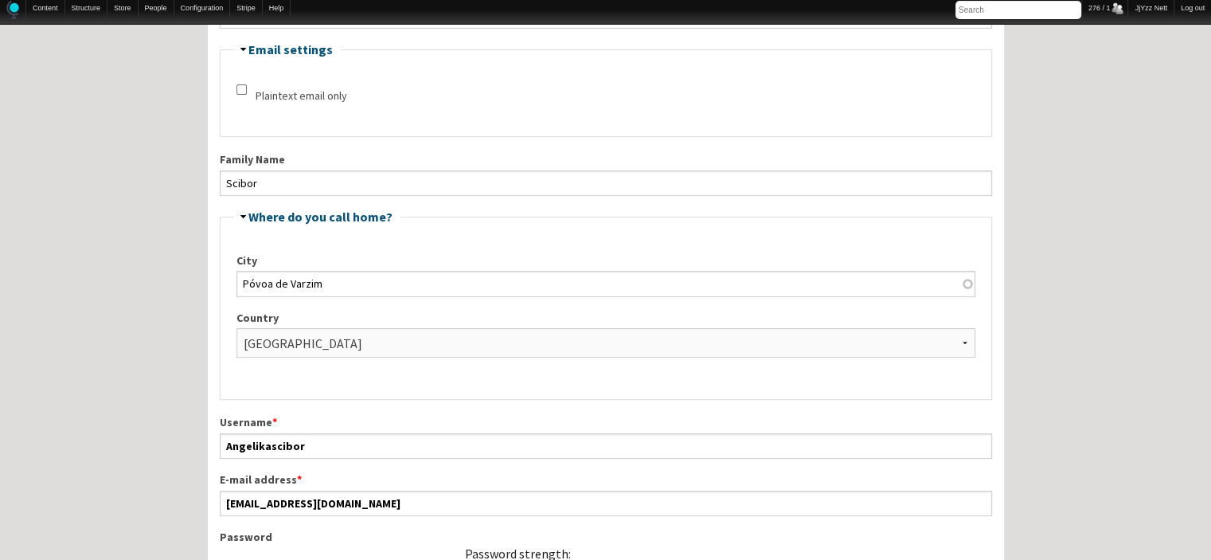
scroll to position [92, 0]
